Goal: Information Seeking & Learning: Learn about a topic

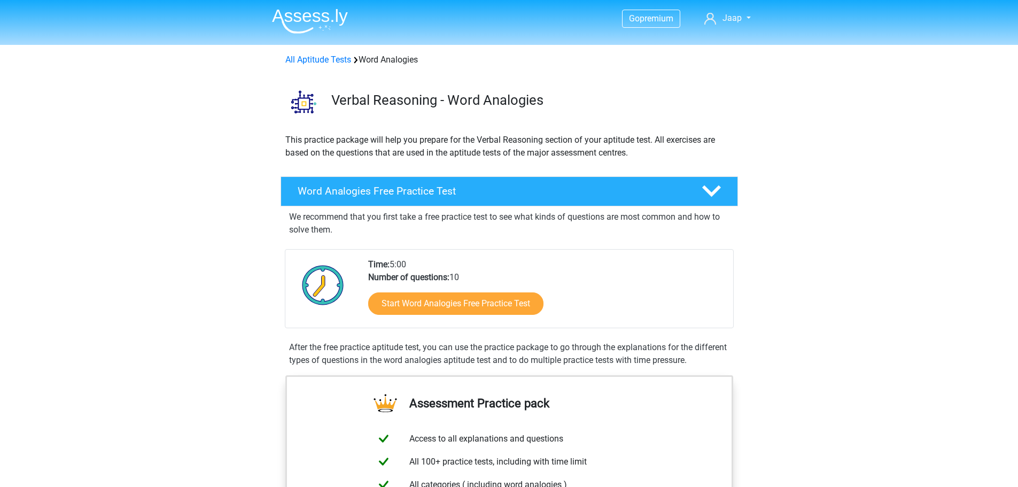
scroll to position [107, 0]
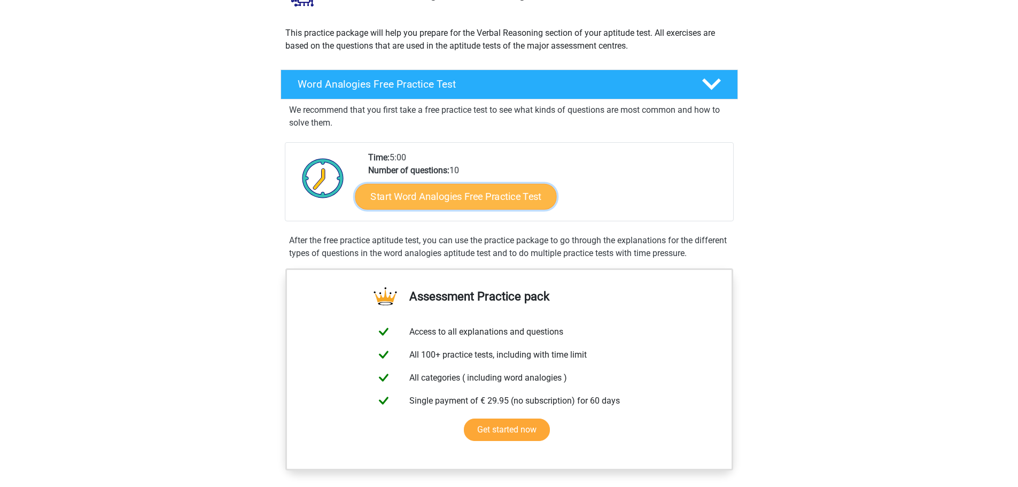
drag, startPoint x: 0, startPoint y: 0, endPoint x: 506, endPoint y: 204, distance: 545.8
click at [506, 204] on link "Start Word Analogies Free Practice Test" at bounding box center [455, 196] width 201 height 26
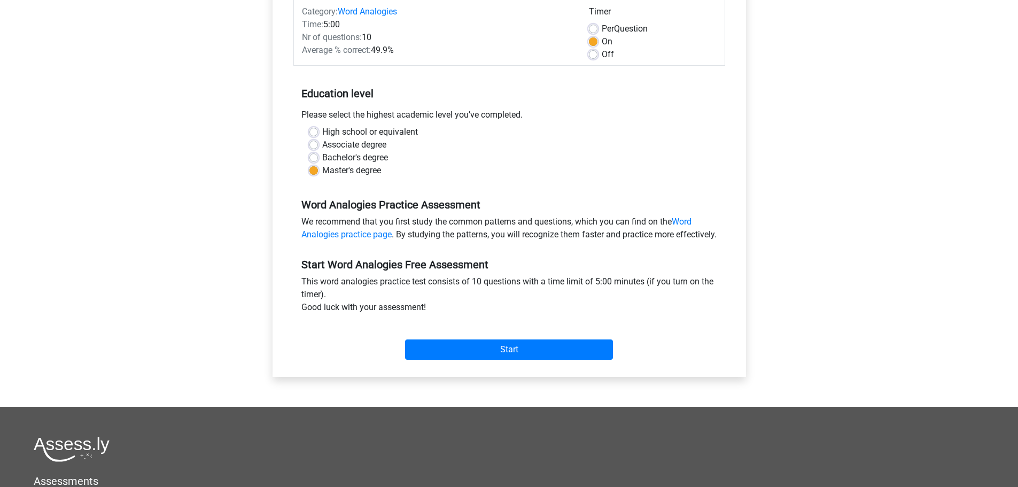
scroll to position [53, 0]
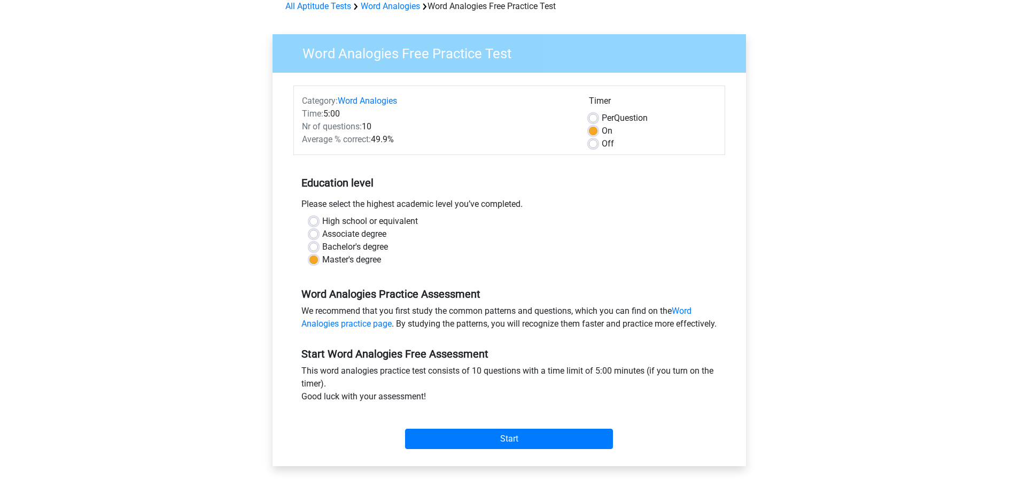
click at [591, 111] on div "Timer" at bounding box center [653, 103] width 128 height 17
click at [592, 111] on div "Timer" at bounding box center [653, 103] width 128 height 17
click at [601, 118] on label "Per Question" at bounding box center [624, 118] width 46 height 13
click at [595, 118] on input "Per Question" at bounding box center [593, 117] width 9 height 11
radio input "true"
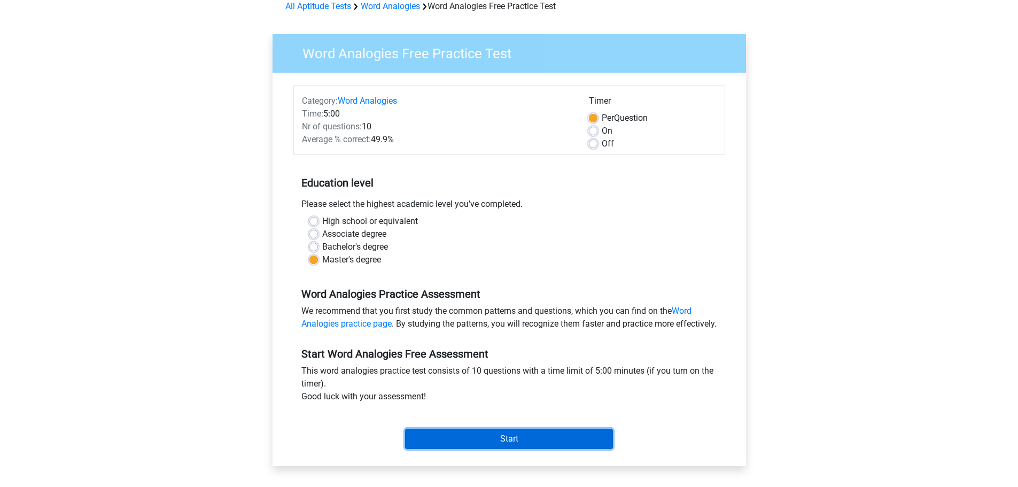
click at [491, 449] on input "Start" at bounding box center [509, 438] width 208 height 20
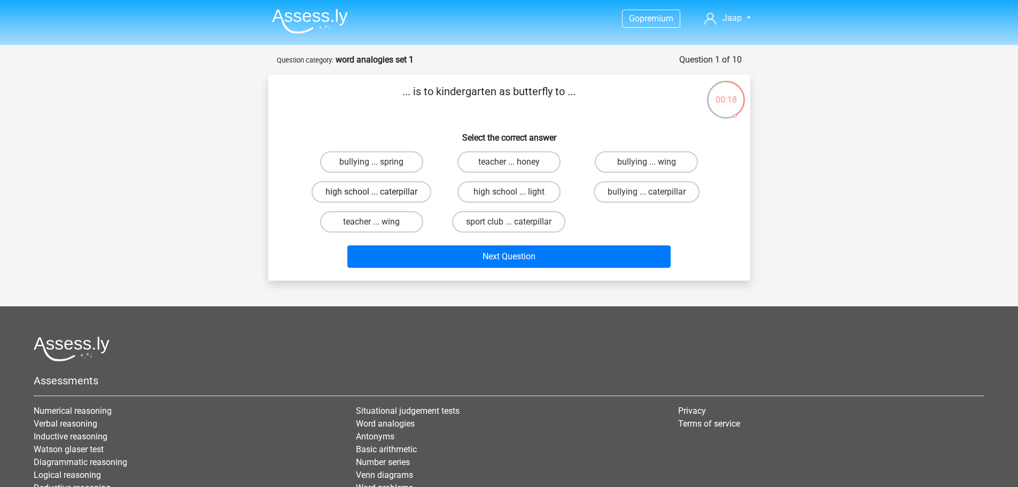
click at [409, 192] on label "high school ... caterpillar" at bounding box center [371, 191] width 120 height 21
click at [378, 192] on input "high school ... caterpillar" at bounding box center [374, 195] width 7 height 7
radio input "true"
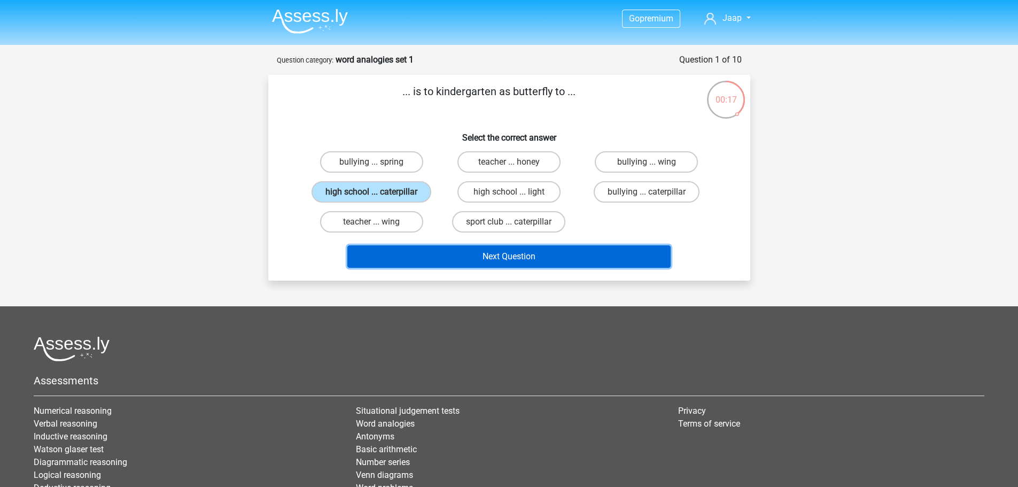
click at [523, 258] on button "Next Question" at bounding box center [508, 256] width 323 height 22
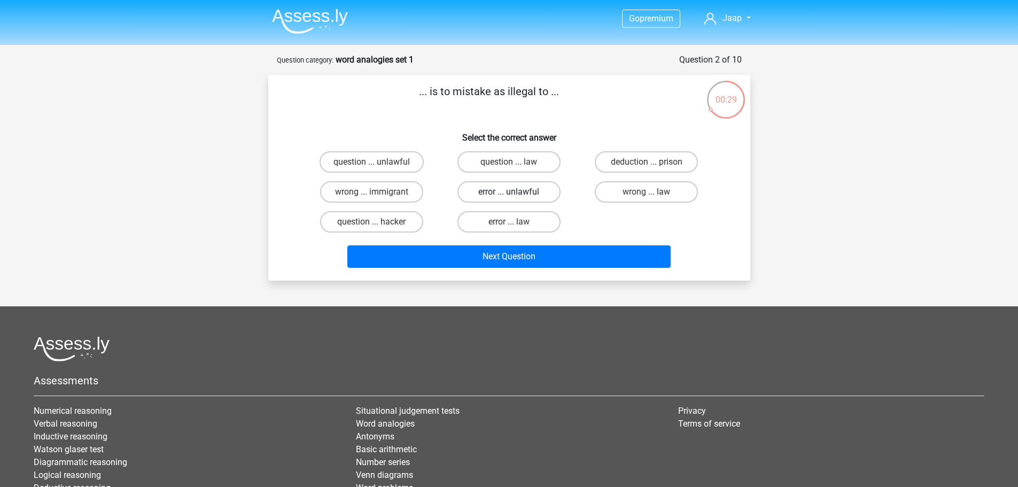
click at [536, 195] on label "error ... unlawful" at bounding box center [508, 191] width 103 height 21
click at [515, 195] on input "error ... unlawful" at bounding box center [512, 195] width 7 height 7
radio input "true"
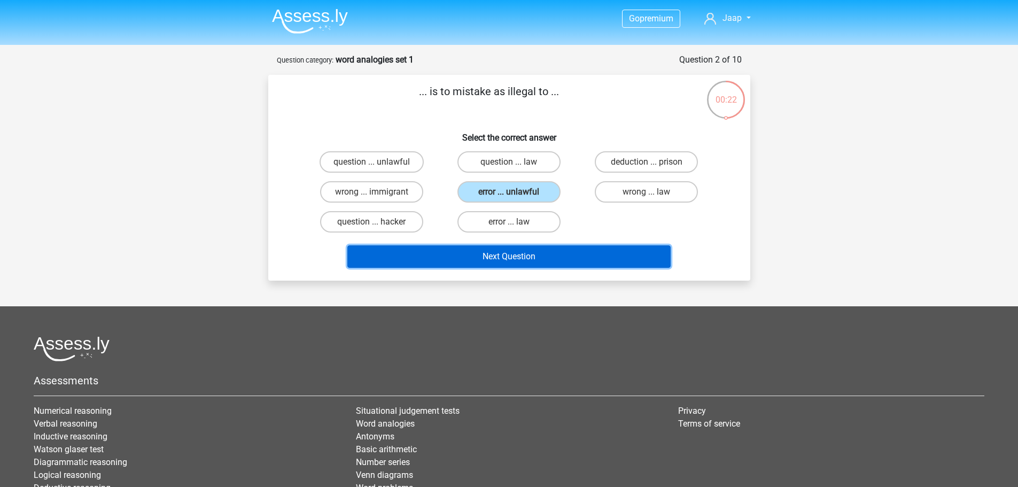
click at [544, 259] on button "Next Question" at bounding box center [508, 256] width 323 height 22
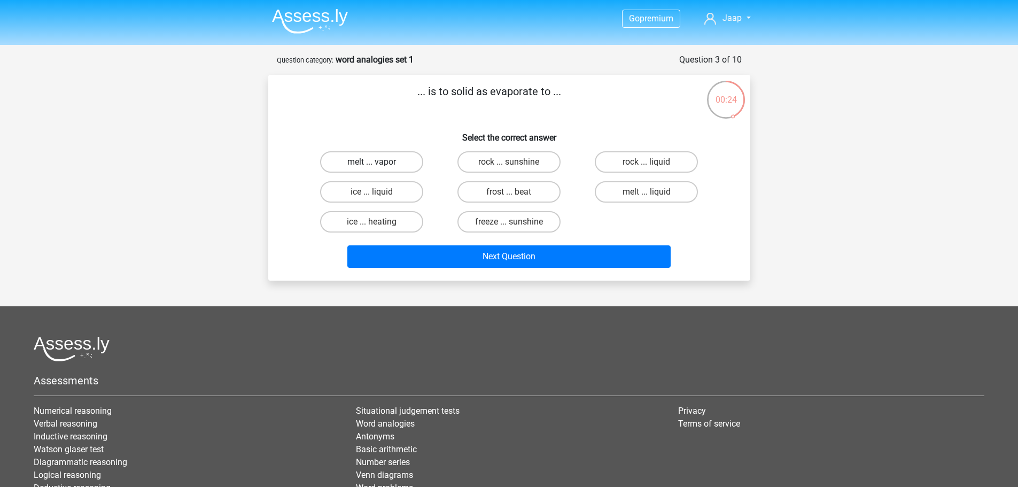
click at [400, 163] on label "melt ... vapor" at bounding box center [371, 161] width 103 height 21
click at [378, 163] on input "melt ... vapor" at bounding box center [374, 165] width 7 height 7
radio input "true"
click at [661, 190] on label "melt ... liquid" at bounding box center [646, 191] width 103 height 21
click at [653, 192] on input "melt ... liquid" at bounding box center [649, 195] width 7 height 7
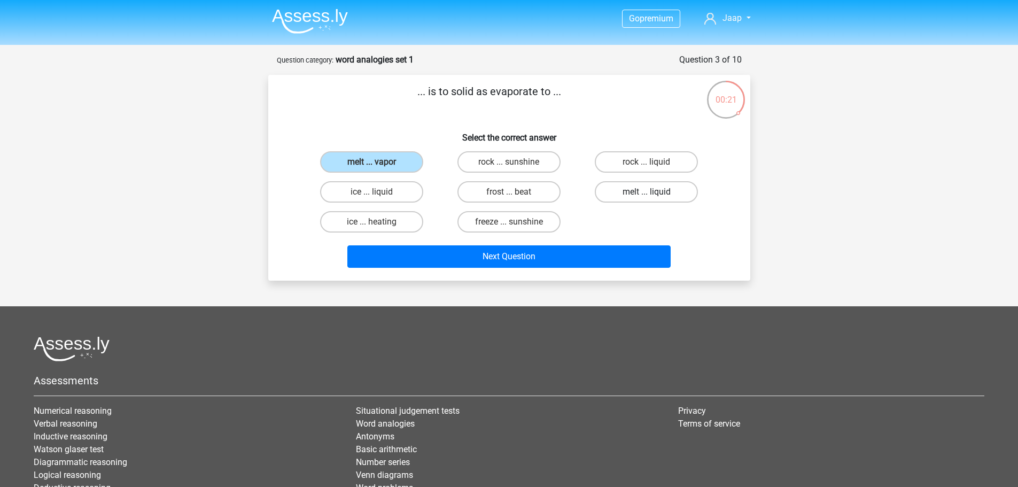
radio input "true"
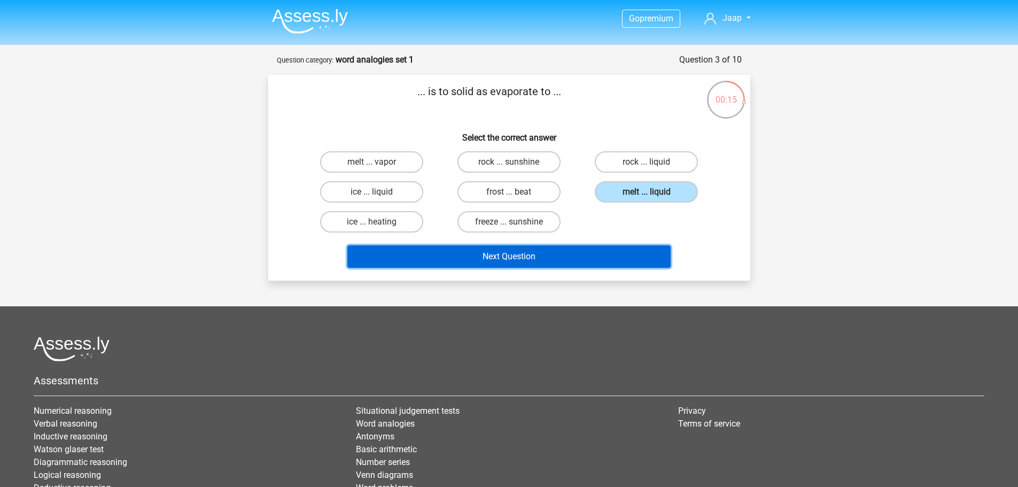
click at [584, 260] on button "Next Question" at bounding box center [508, 256] width 323 height 22
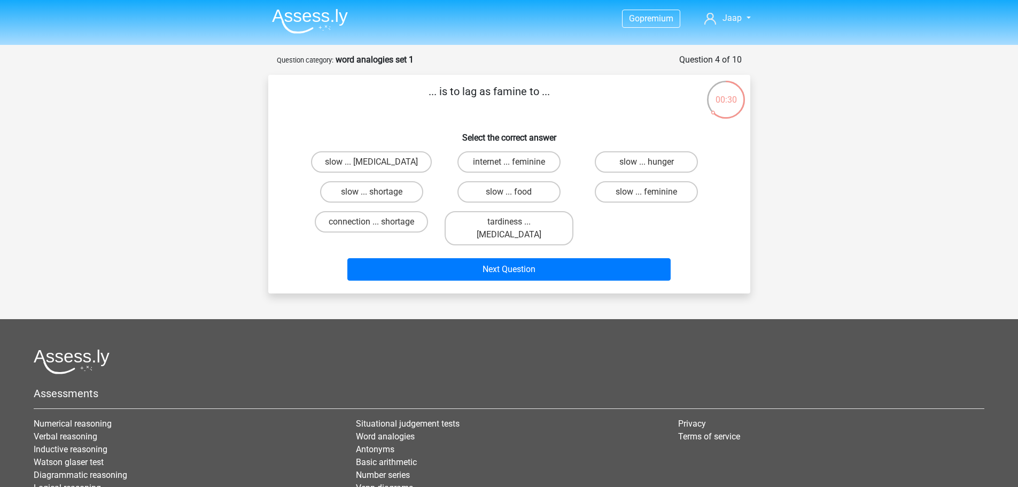
click at [501, 89] on p "... is to lag as famine to ..." at bounding box center [489, 99] width 408 height 32
copy p "famine"
click at [581, 122] on div "... is to lag as famine to ... Select the correct answer slow ... malnutrition …" at bounding box center [508, 183] width 473 height 201
click at [641, 168] on label "slow ... hunger" at bounding box center [646, 161] width 103 height 21
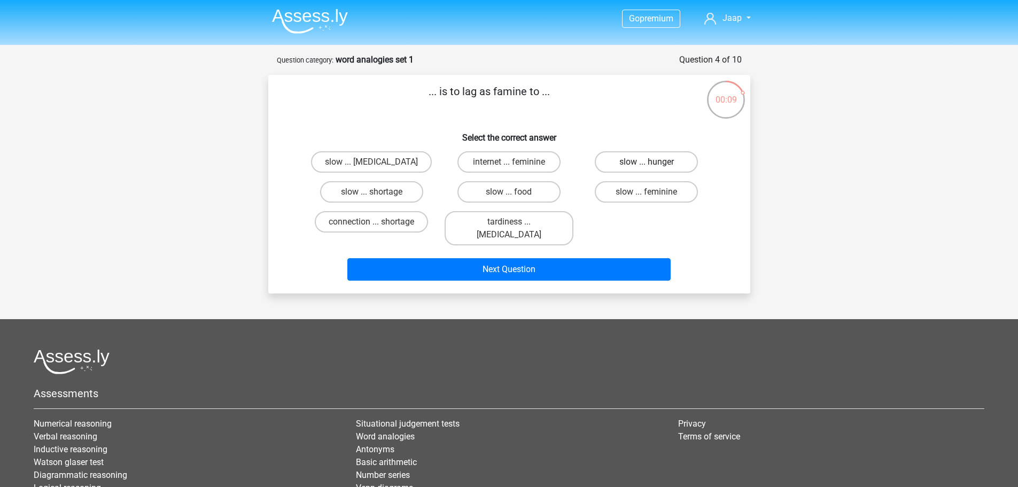
click at [646, 168] on input "slow ... hunger" at bounding box center [649, 165] width 7 height 7
radio input "true"
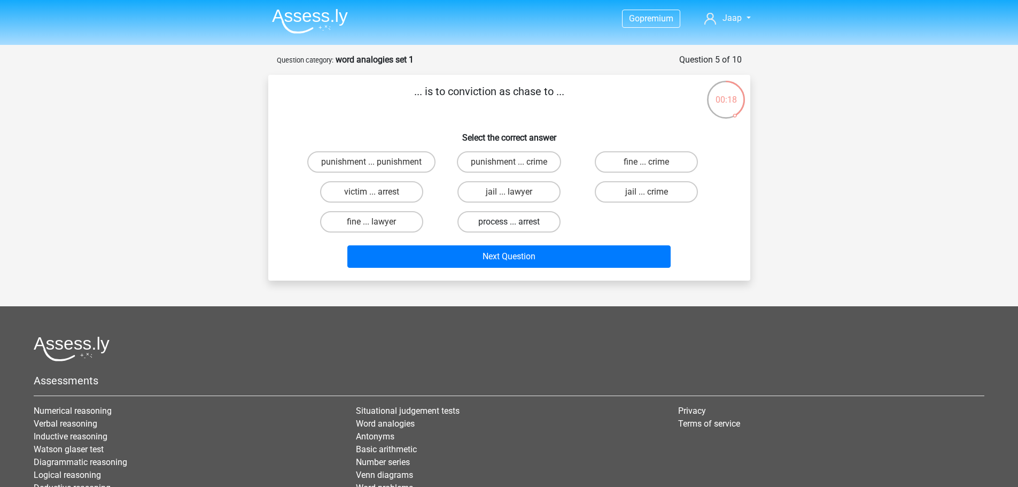
click at [533, 225] on label "process ... arrest" at bounding box center [508, 221] width 103 height 21
click at [515, 225] on input "process ... arrest" at bounding box center [512, 225] width 7 height 7
radio input "true"
click at [381, 225] on label "fine ... lawyer" at bounding box center [371, 221] width 103 height 21
click at [378, 225] on input "fine ... lawyer" at bounding box center [374, 225] width 7 height 7
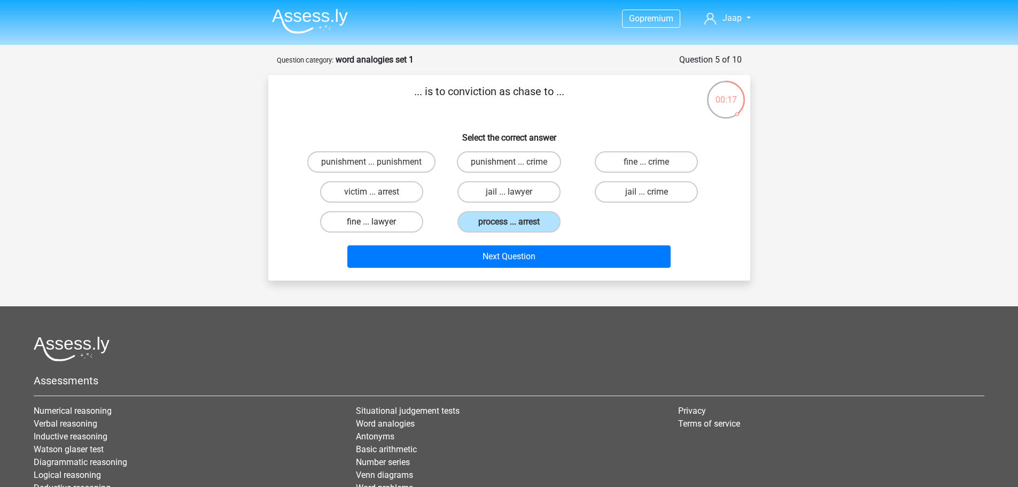
radio input "true"
click at [487, 190] on label "jail ... lawyer" at bounding box center [508, 191] width 103 height 21
click at [509, 192] on input "jail ... lawyer" at bounding box center [512, 195] width 7 height 7
radio input "true"
click at [628, 192] on label "jail ... crime" at bounding box center [646, 191] width 103 height 21
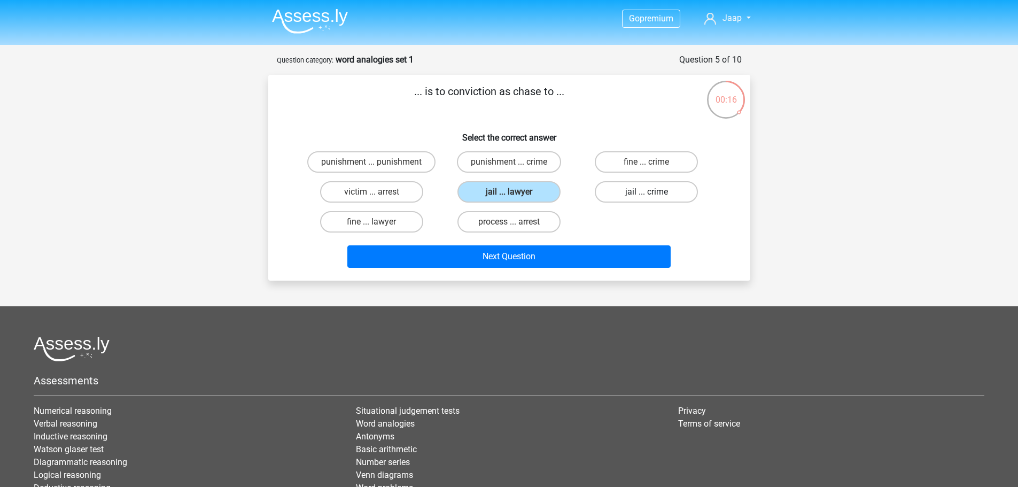
click at [646, 192] on input "jail ... crime" at bounding box center [649, 195] width 7 height 7
radio input "true"
click at [502, 162] on label "punishment ... crime" at bounding box center [509, 161] width 104 height 21
click at [509, 162] on input "punishment ... crime" at bounding box center [512, 165] width 7 height 7
radio input "true"
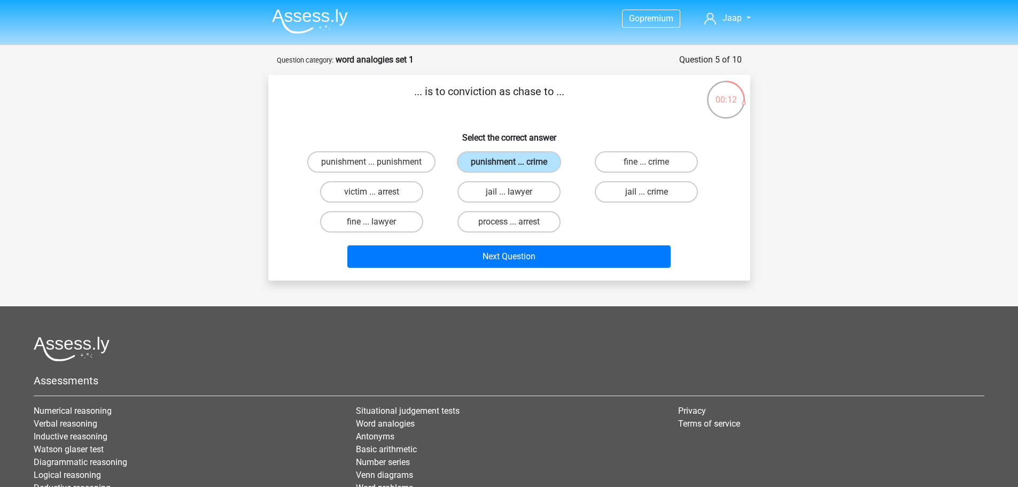
click at [518, 84] on p "... is to conviction as chase to ..." at bounding box center [489, 99] width 408 height 32
copy p "chase"
click at [506, 116] on div "... is to conviction as chase to ... Select the correct answer punishment ... p…" at bounding box center [508, 177] width 473 height 189
click at [409, 193] on label "victim ... arrest" at bounding box center [371, 191] width 103 height 21
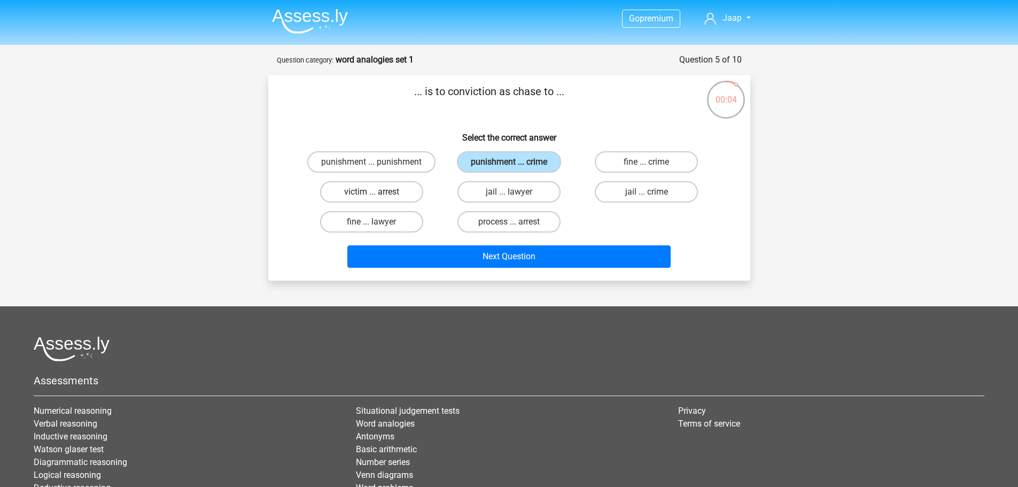
click at [378, 193] on input "victim ... arrest" at bounding box center [374, 195] width 7 height 7
radio input "true"
drag, startPoint x: 533, startPoint y: 183, endPoint x: 536, endPoint y: 216, distance: 32.8
click at [538, 205] on div "jail ... lawyer" at bounding box center [508, 192] width 137 height 30
click at [532, 221] on label "process ... arrest" at bounding box center [508, 221] width 103 height 21
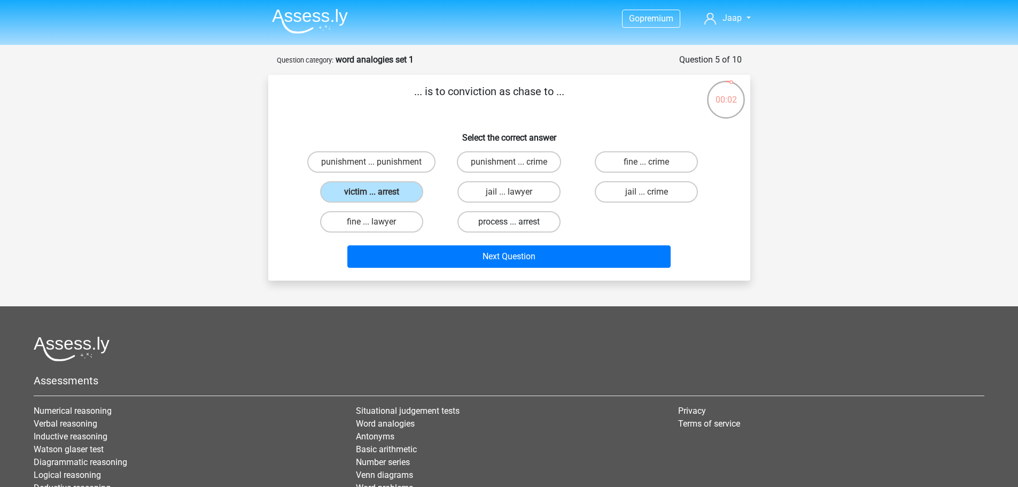
click at [515, 222] on input "process ... arrest" at bounding box center [512, 225] width 7 height 7
radio input "true"
click at [373, 156] on label "dove ... night" at bounding box center [371, 161] width 103 height 21
click at [373, 162] on input "dove ... night" at bounding box center [374, 165] width 7 height 7
radio input "true"
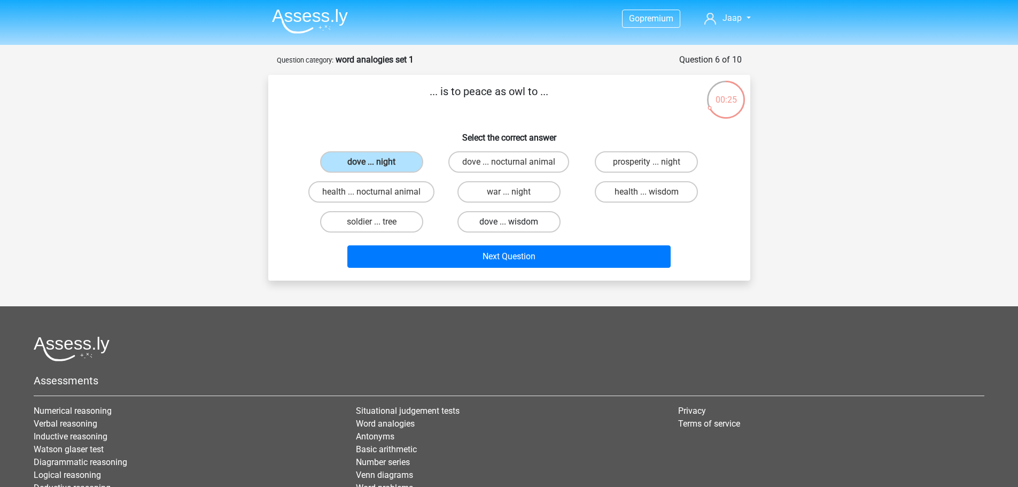
click at [537, 228] on label "dove ... wisdom" at bounding box center [508, 221] width 103 height 21
click at [515, 228] on input "dove ... wisdom" at bounding box center [512, 225] width 7 height 7
radio input "true"
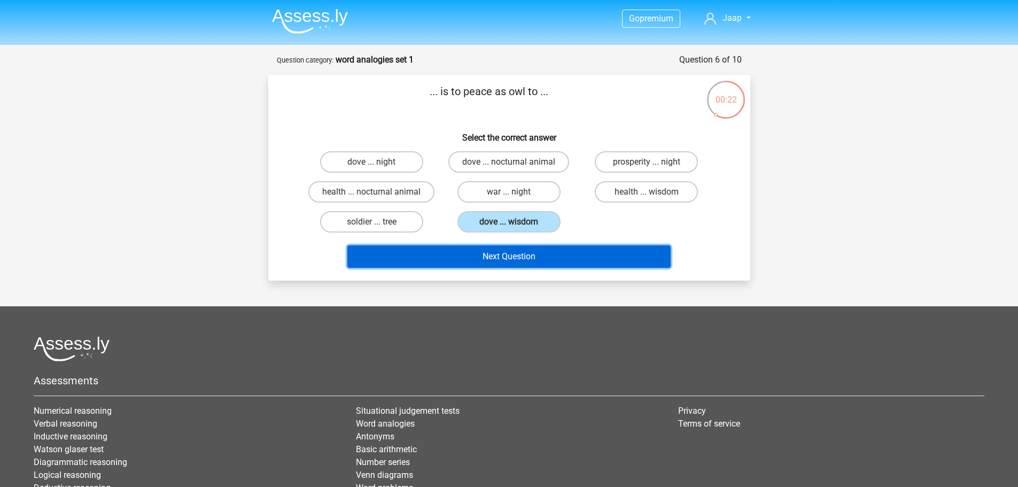
click at [570, 249] on button "Next Question" at bounding box center [508, 256] width 323 height 22
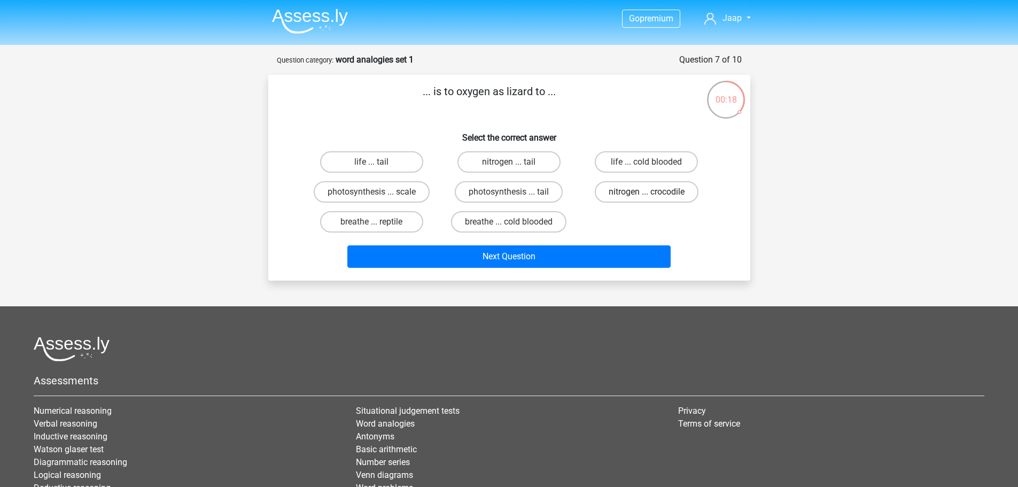
click at [659, 194] on label "nitrogen ... crocodile" at bounding box center [647, 191] width 104 height 21
click at [653, 194] on input "nitrogen ... crocodile" at bounding box center [649, 195] width 7 height 7
radio input "true"
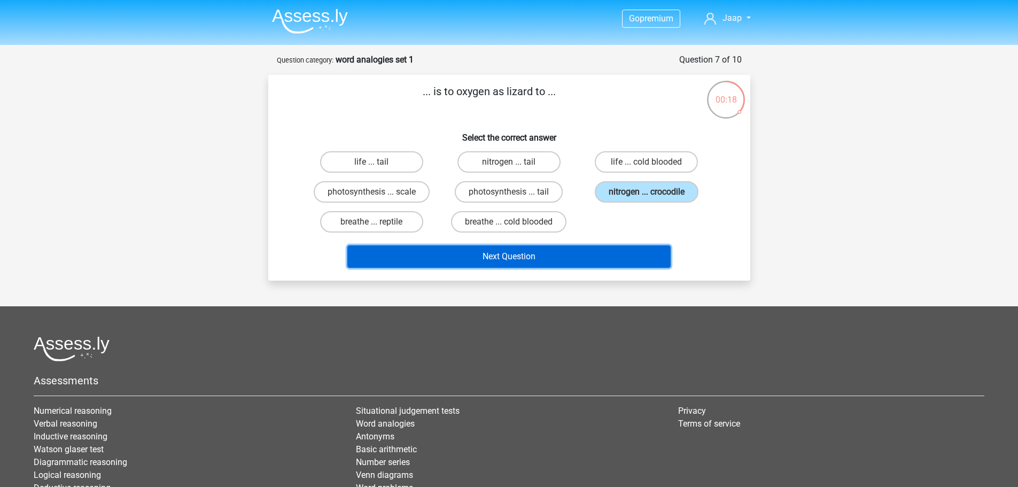
click at [562, 248] on button "Next Question" at bounding box center [508, 256] width 323 height 22
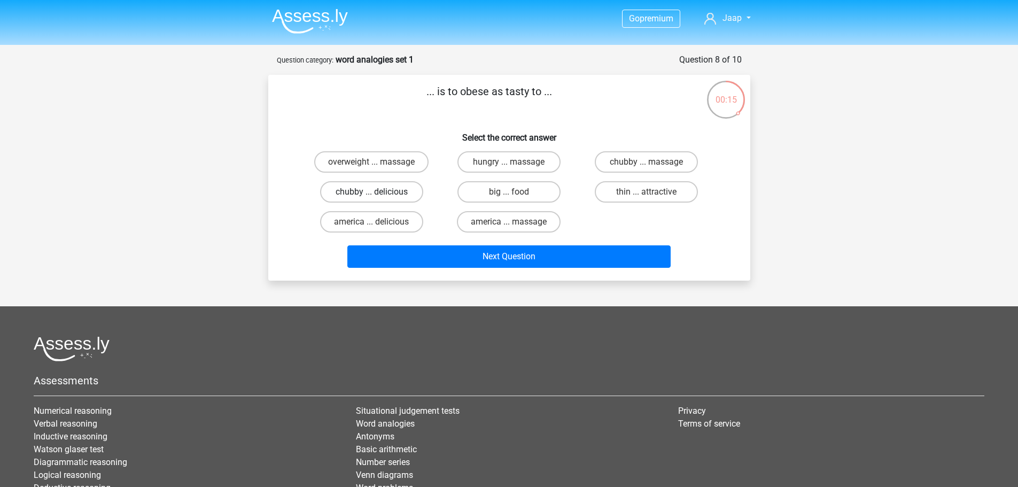
click at [409, 192] on label "chubby ... delicious" at bounding box center [371, 191] width 103 height 21
click at [378, 192] on input "chubby ... delicious" at bounding box center [374, 195] width 7 height 7
radio input "true"
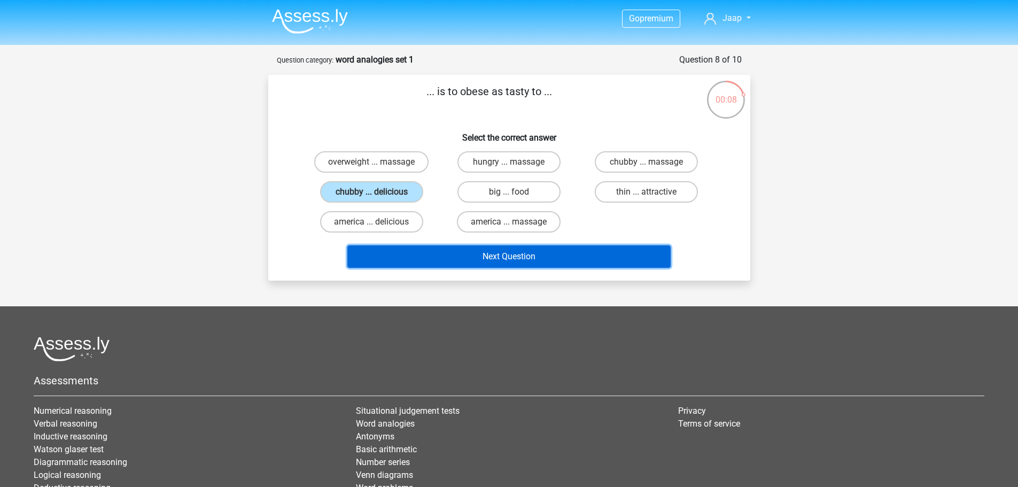
click at [464, 257] on button "Next Question" at bounding box center [508, 256] width 323 height 22
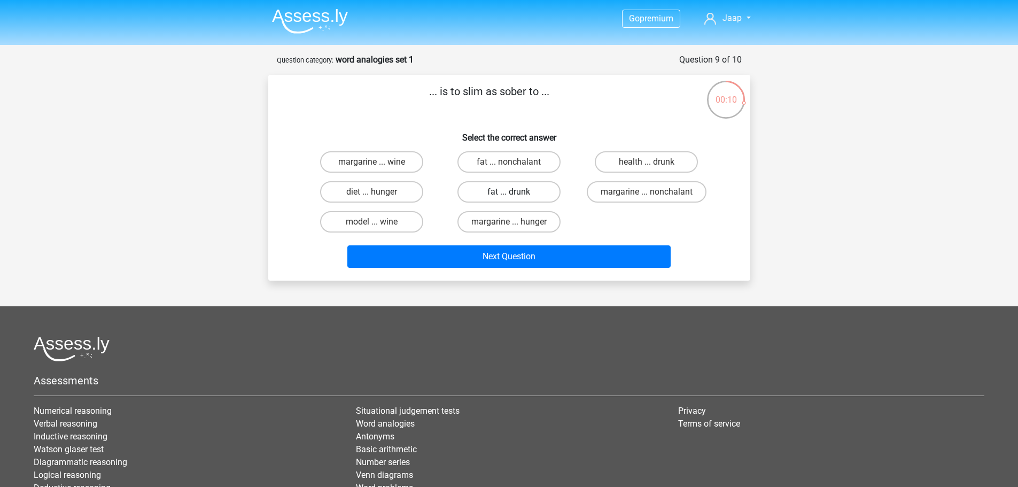
click at [493, 189] on label "fat ... drunk" at bounding box center [508, 191] width 103 height 21
click at [509, 192] on input "fat ... drunk" at bounding box center [512, 195] width 7 height 7
radio input "true"
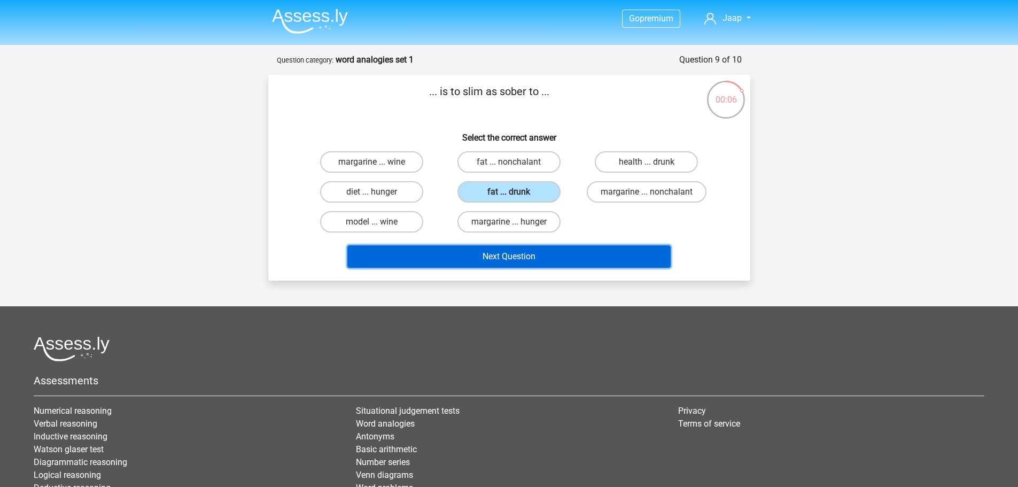
click at [546, 254] on button "Next Question" at bounding box center [508, 256] width 323 height 22
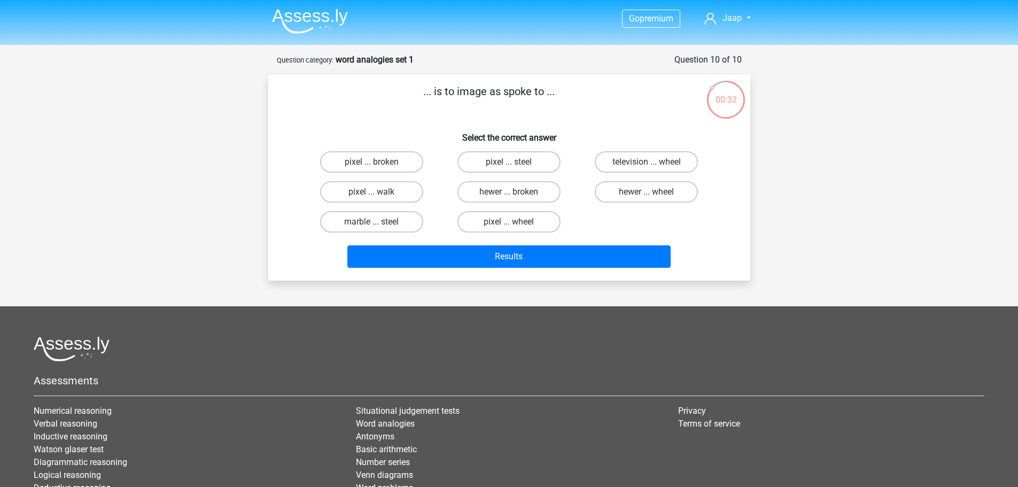
click at [512, 91] on p "... is to image as spoke to ..." at bounding box center [489, 99] width 408 height 32
click at [512, 90] on p "... is to image as spoke to ..." at bounding box center [489, 99] width 408 height 32
copy p "spoke"
click at [639, 105] on p "... is to image as spoke to ..." at bounding box center [489, 99] width 408 height 32
click at [491, 161] on label "pixel ... steel" at bounding box center [508, 161] width 103 height 21
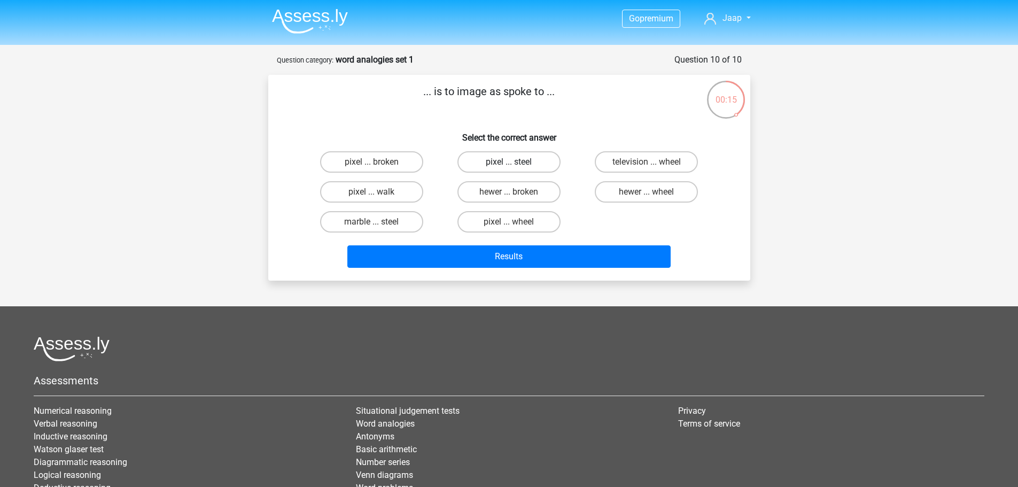
click at [509, 162] on input "pixel ... steel" at bounding box center [512, 165] width 7 height 7
radio input "true"
click at [543, 217] on label "pixel ... wheel" at bounding box center [508, 221] width 103 height 21
click at [515, 222] on input "pixel ... wheel" at bounding box center [512, 225] width 7 height 7
radio input "true"
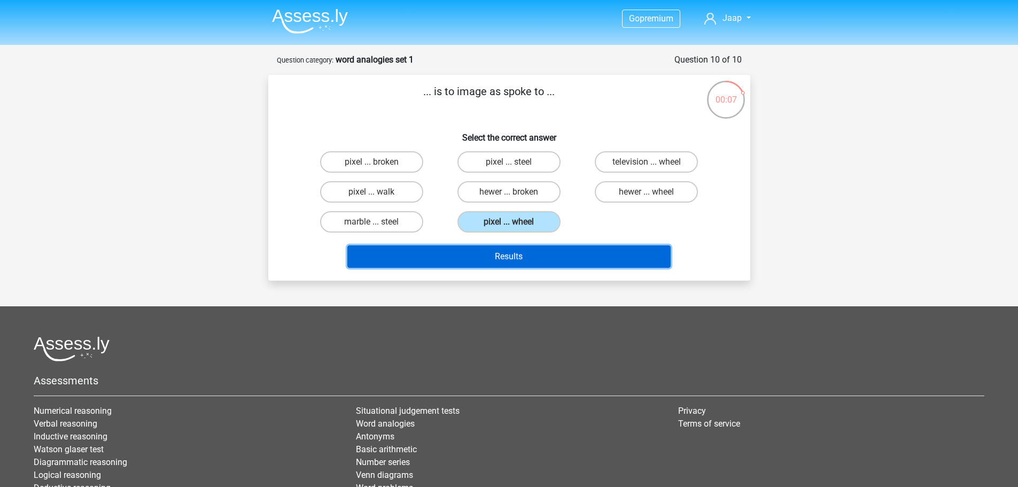
click at [540, 260] on button "Results" at bounding box center [508, 256] width 323 height 22
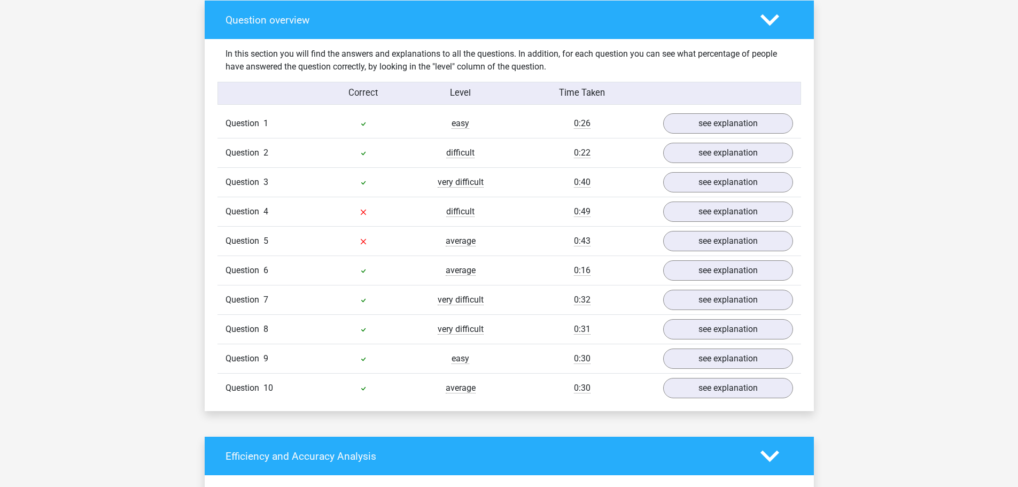
scroll to position [801, 0]
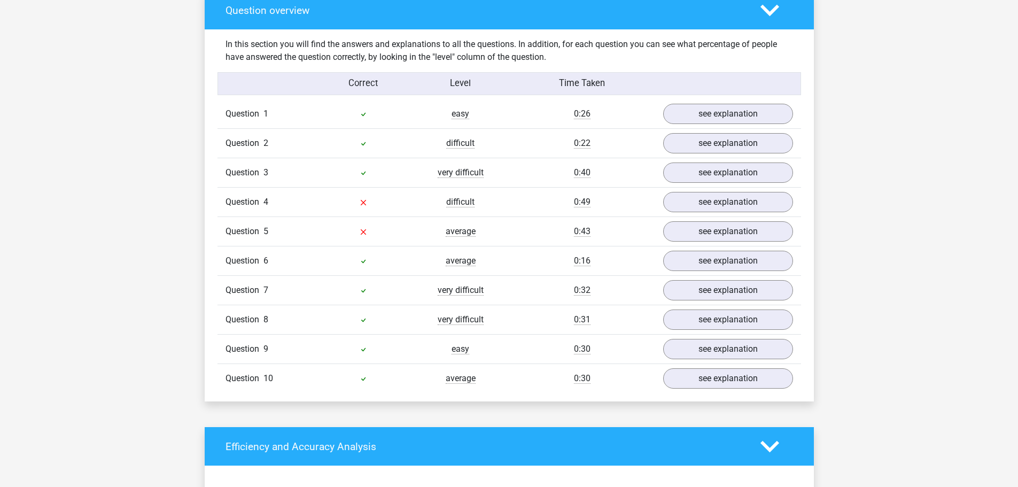
click at [262, 169] on span "Question" at bounding box center [244, 172] width 38 height 13
click at [685, 114] on link "see explanation" at bounding box center [727, 115] width 149 height 24
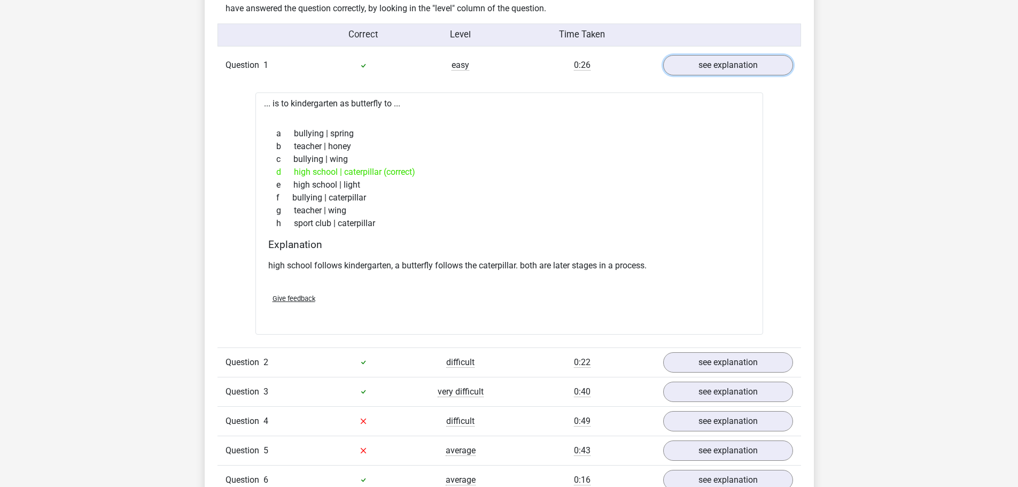
scroll to position [908, 0]
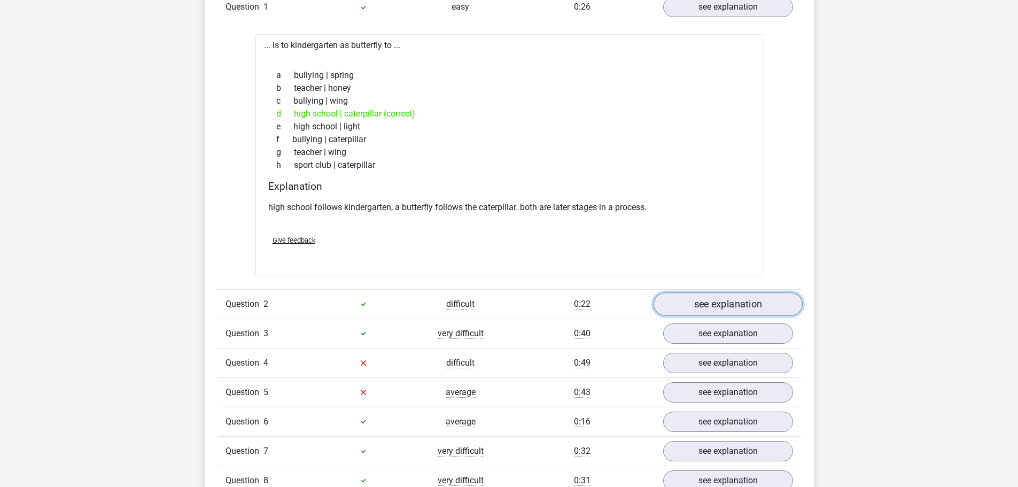
click at [710, 309] on link "see explanation" at bounding box center [727, 304] width 149 height 24
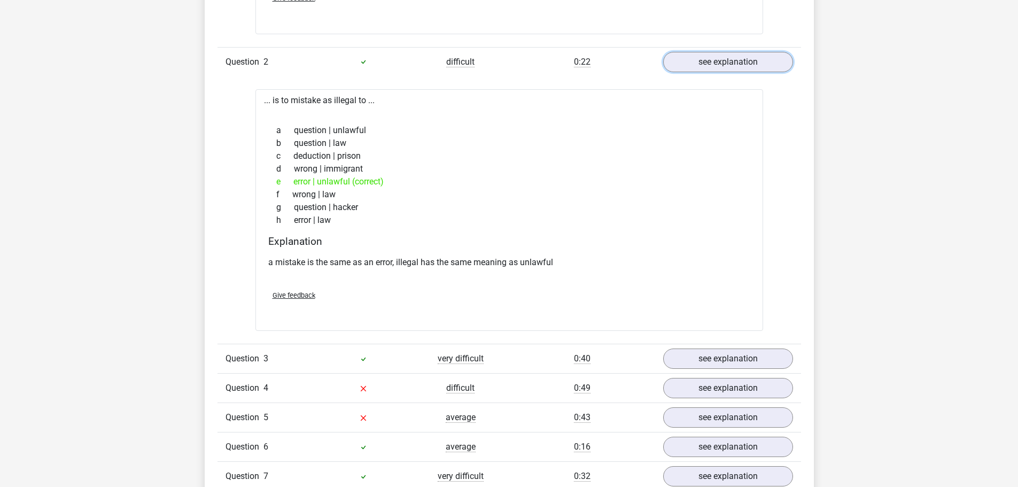
scroll to position [1175, 0]
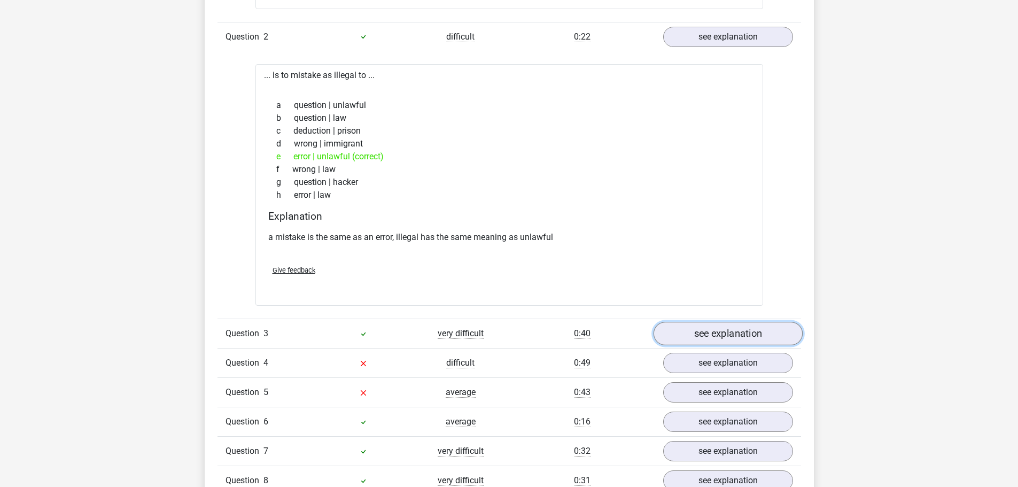
click at [714, 331] on link "see explanation" at bounding box center [727, 334] width 149 height 24
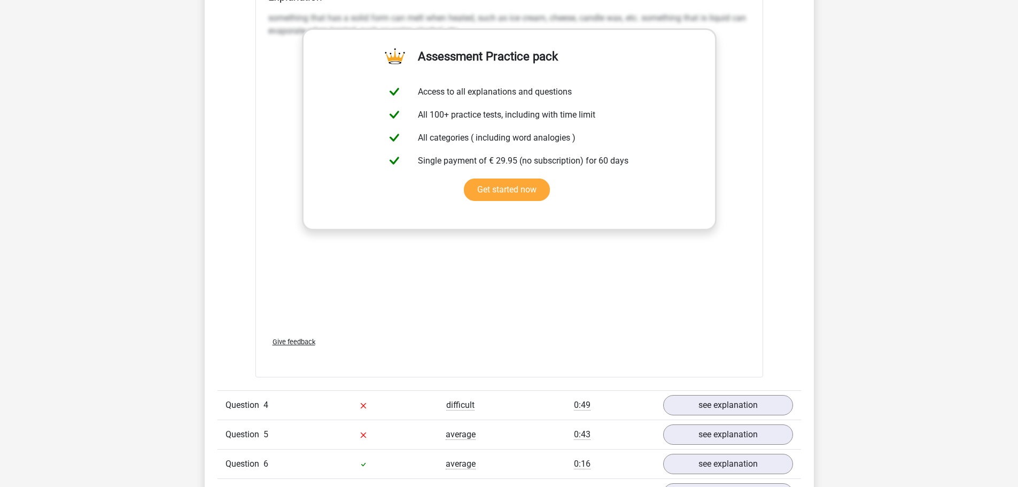
scroll to position [1763, 0]
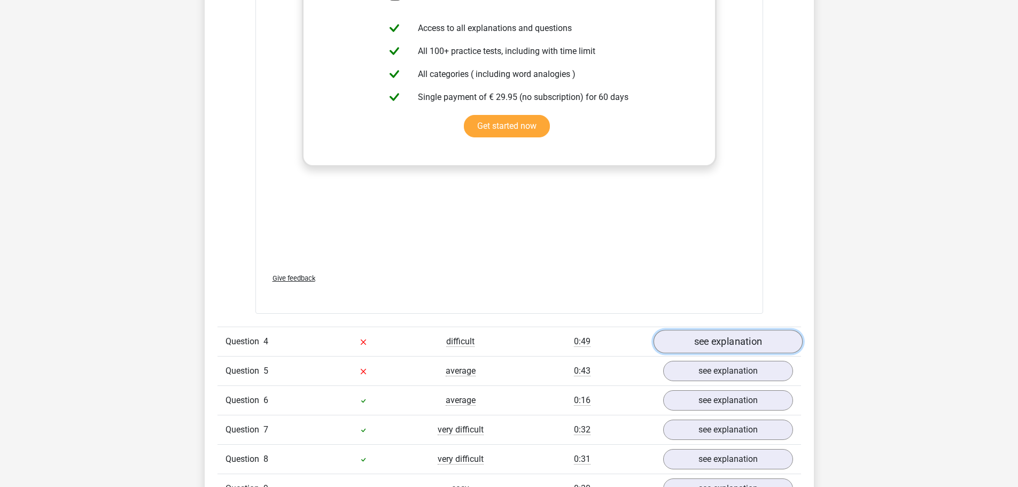
click at [713, 342] on link "see explanation" at bounding box center [727, 342] width 149 height 24
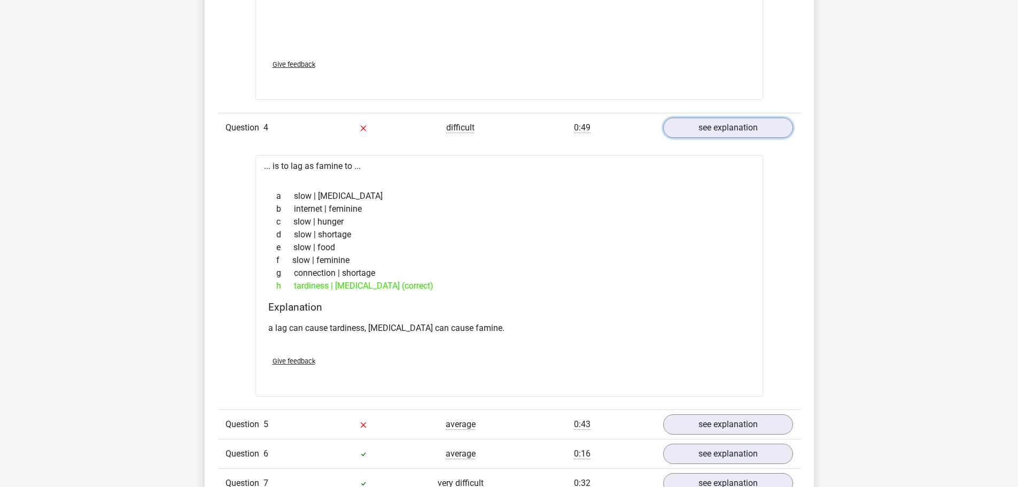
scroll to position [2030, 0]
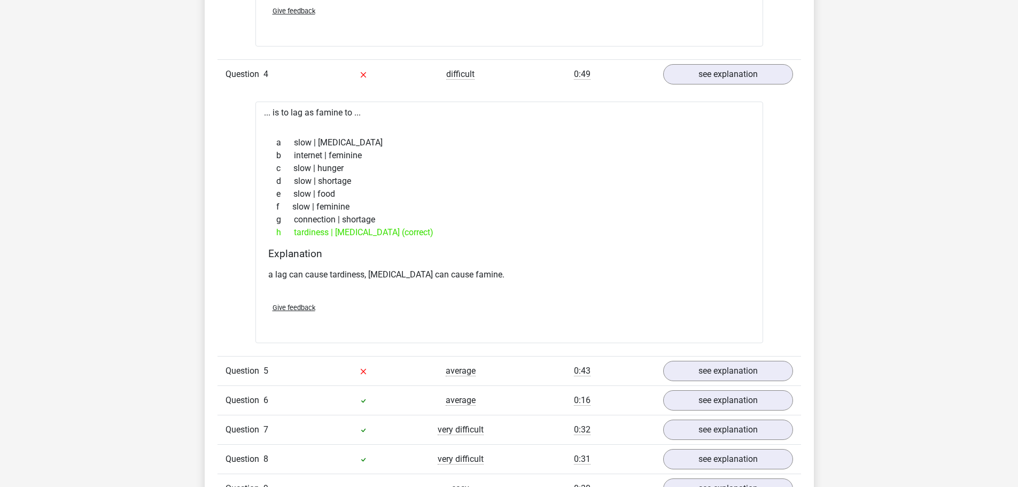
click at [462, 277] on p "a lag can cause tardiness, [MEDICAL_DATA] can cause famine." at bounding box center [509, 274] width 482 height 13
click at [429, 293] on div "a lag can cause tardiness, [MEDICAL_DATA] can cause famine." at bounding box center [509, 279] width 482 height 30
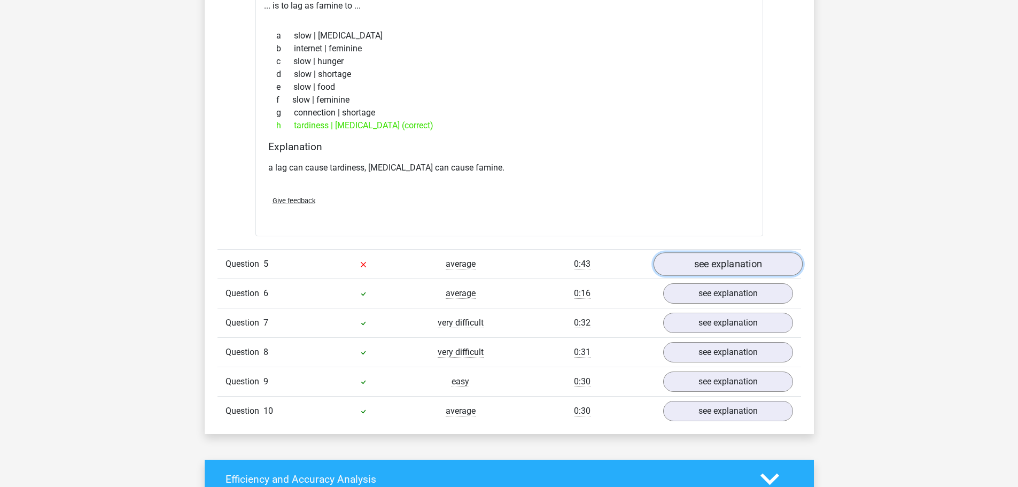
click at [687, 256] on link "see explanation" at bounding box center [727, 264] width 149 height 24
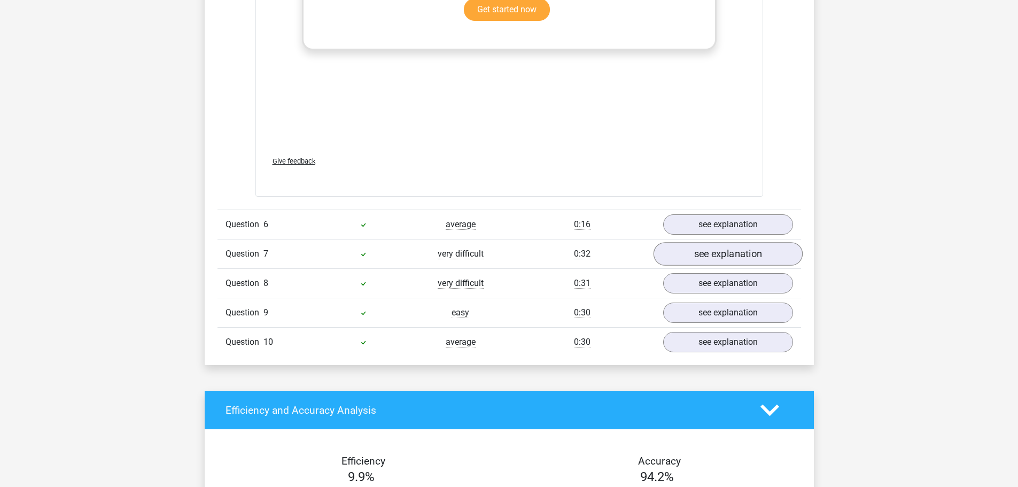
scroll to position [2778, 0]
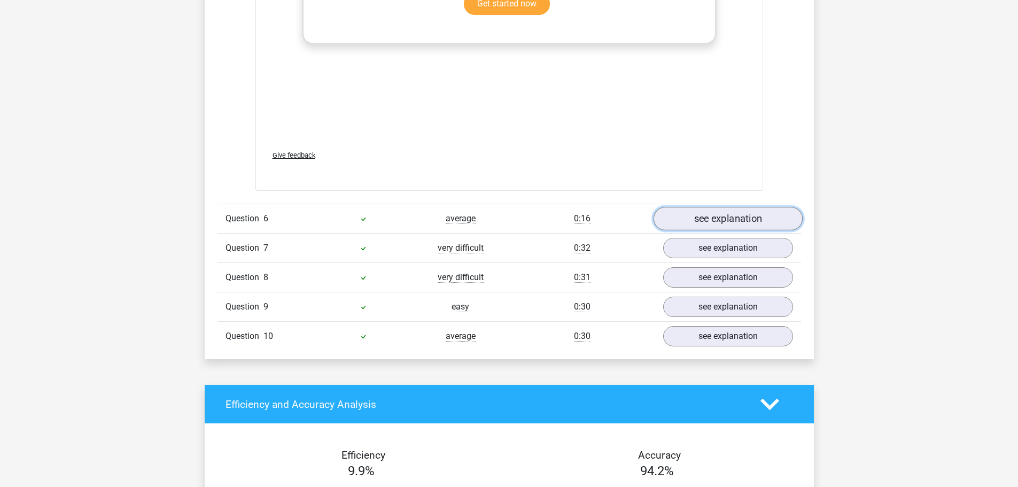
click at [699, 225] on link "see explanation" at bounding box center [727, 219] width 149 height 24
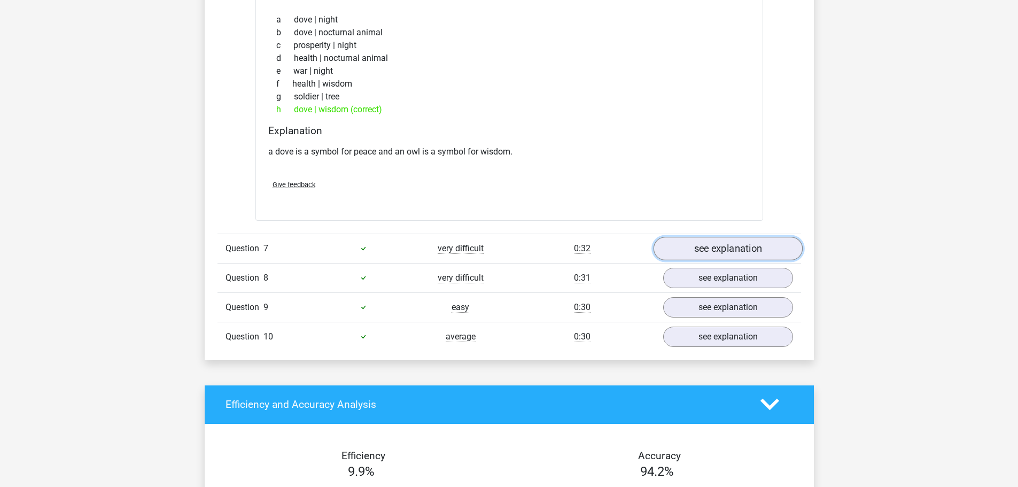
click at [702, 257] on link "see explanation" at bounding box center [727, 249] width 149 height 24
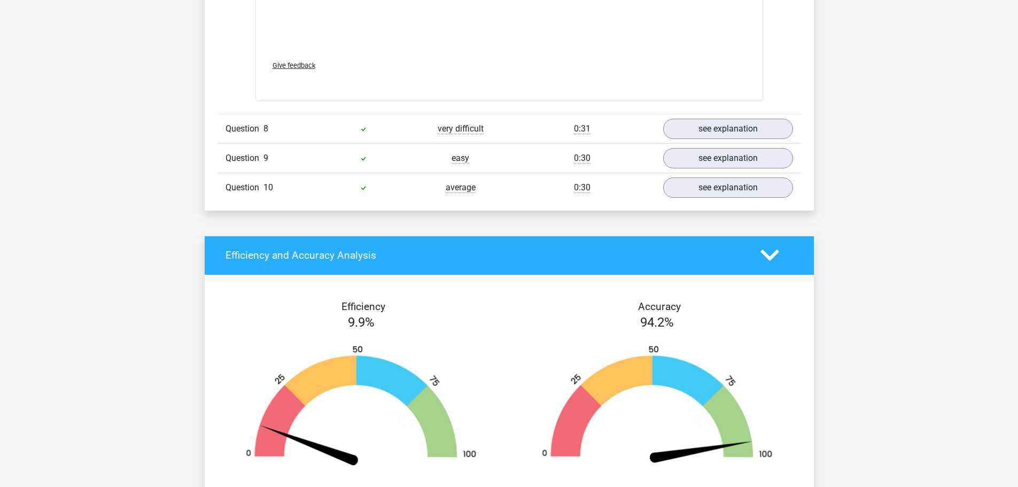
scroll to position [3793, 0]
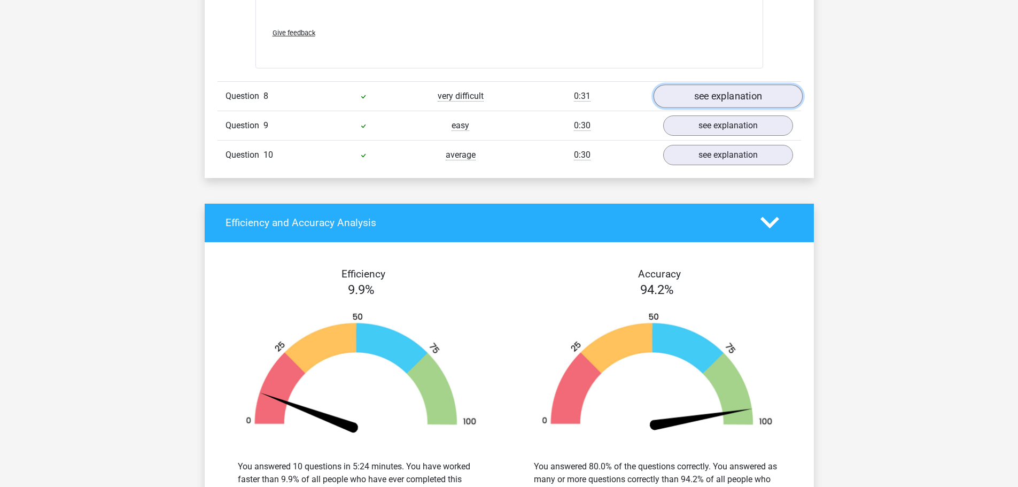
click at [700, 96] on link "see explanation" at bounding box center [727, 96] width 149 height 24
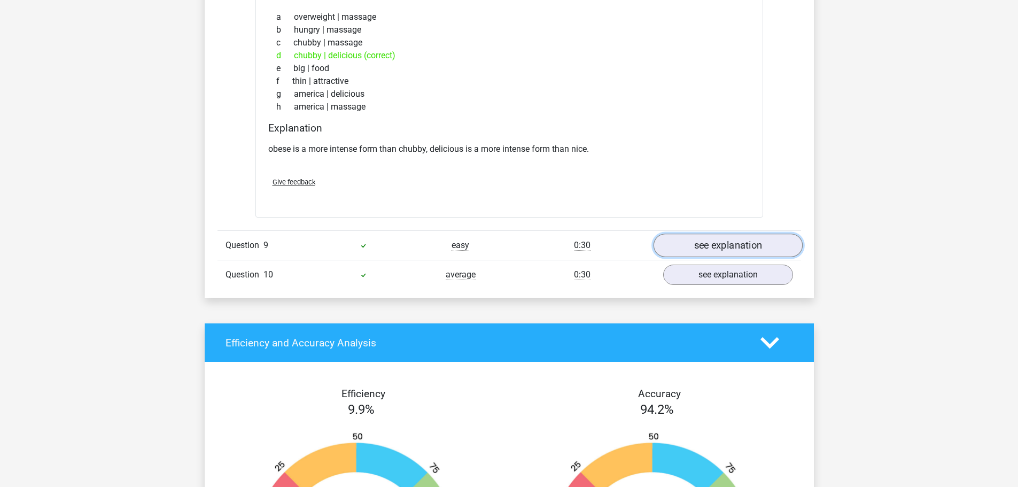
click at [684, 245] on link "see explanation" at bounding box center [727, 245] width 149 height 24
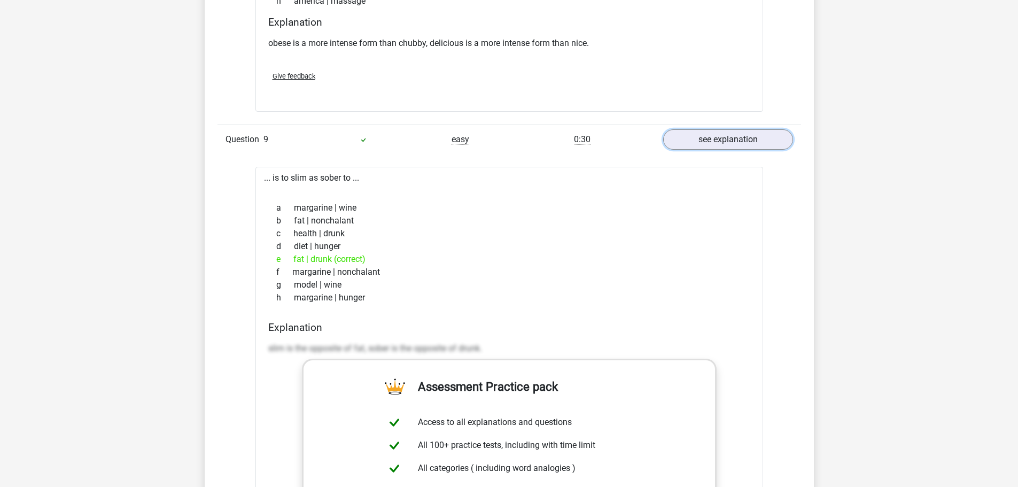
scroll to position [4060, 0]
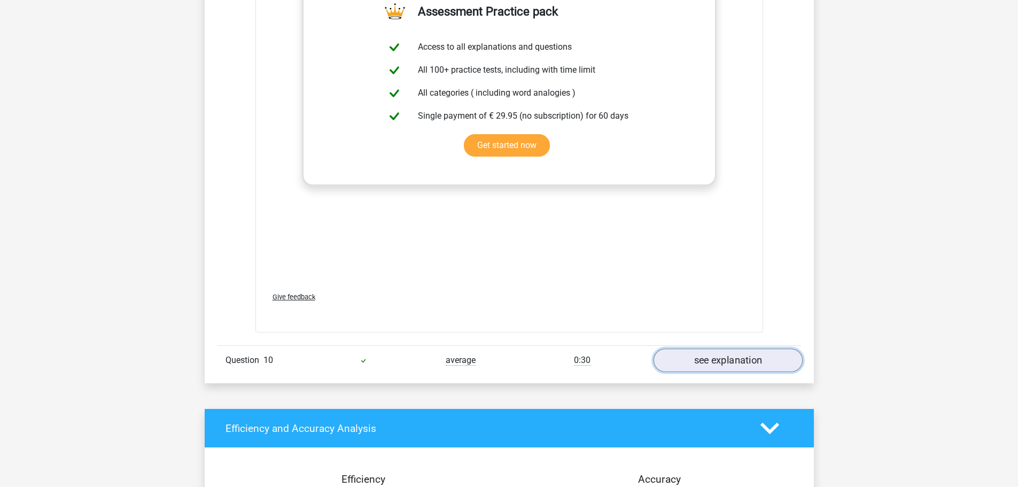
click at [731, 357] on link "see explanation" at bounding box center [727, 360] width 149 height 24
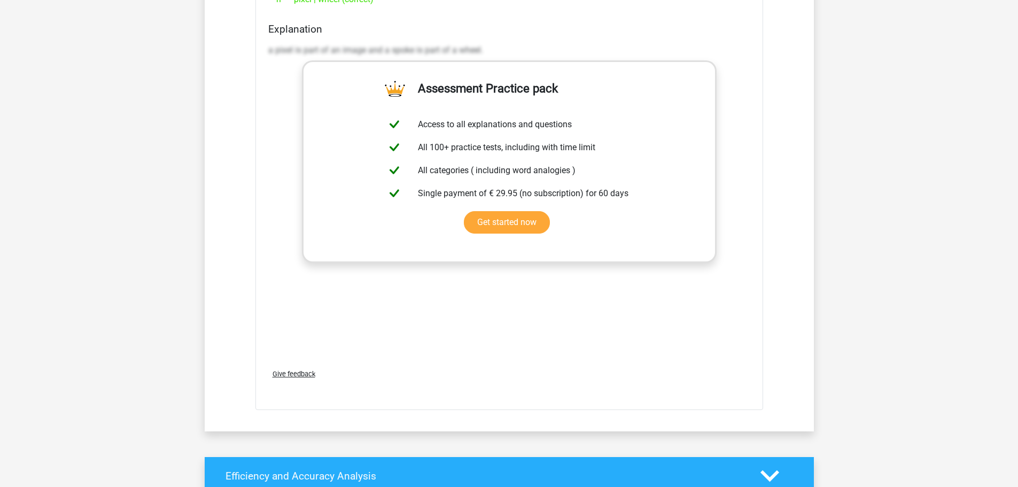
scroll to position [5288, 0]
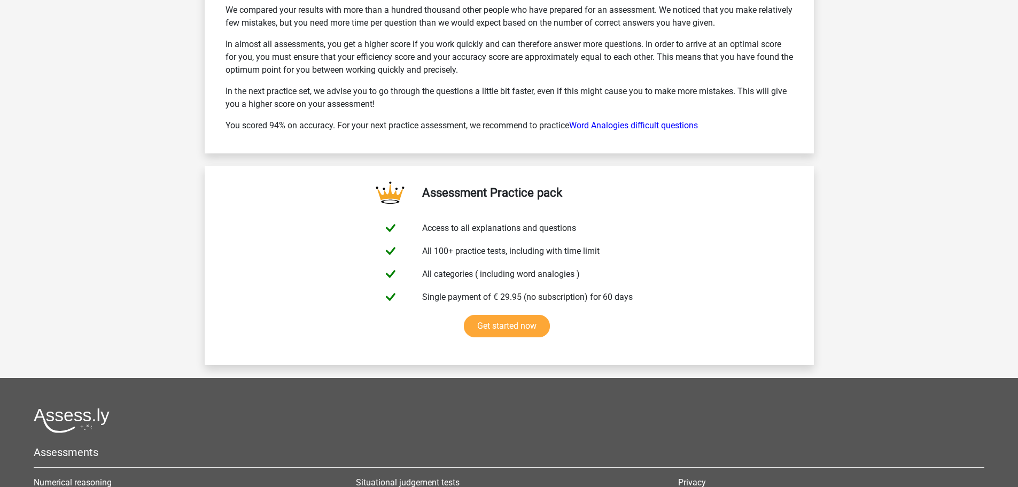
scroll to position [1656, 0]
